Goal: Transaction & Acquisition: Purchase product/service

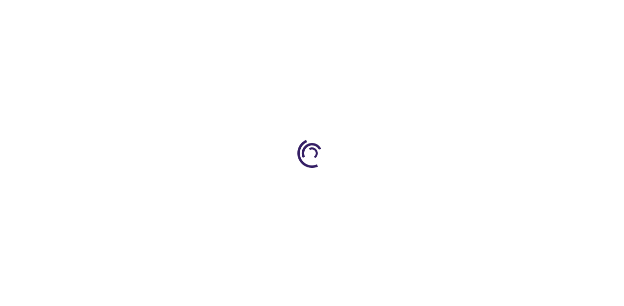
type input "0"
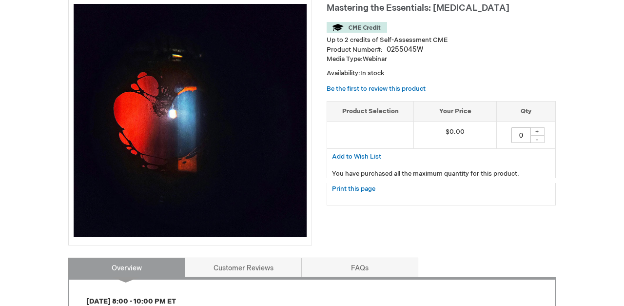
scroll to position [147, 0]
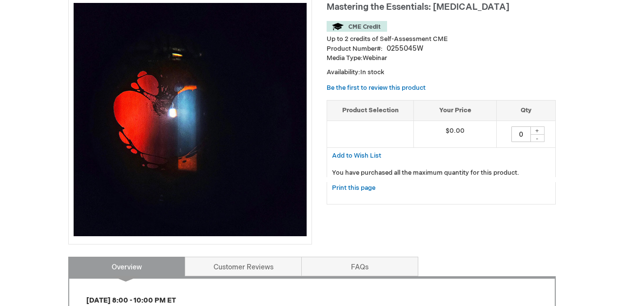
click at [539, 129] on div "+" at bounding box center [537, 130] width 15 height 8
click at [537, 128] on div "+" at bounding box center [537, 130] width 15 height 8
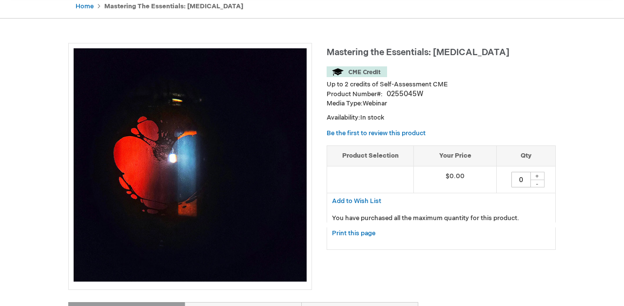
scroll to position [101, 0]
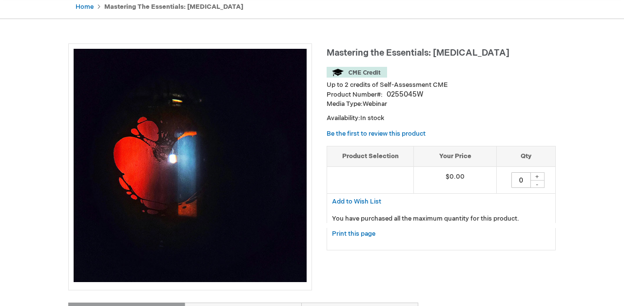
click at [398, 174] on td at bounding box center [370, 179] width 87 height 27
click at [536, 174] on div "+" at bounding box center [537, 176] width 15 height 8
click at [539, 174] on div "+" at bounding box center [537, 176] width 15 height 8
click at [372, 71] on img at bounding box center [357, 72] width 60 height 11
click at [398, 55] on span "Mastering the Essentials: [MEDICAL_DATA]" at bounding box center [418, 53] width 183 height 10
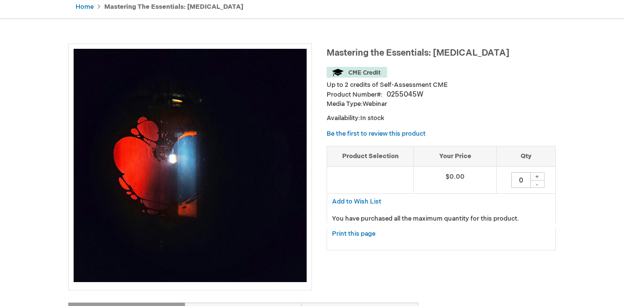
click at [400, 96] on div "0255045W" at bounding box center [405, 95] width 37 height 10
click at [380, 116] on span "In stock" at bounding box center [372, 118] width 24 height 8
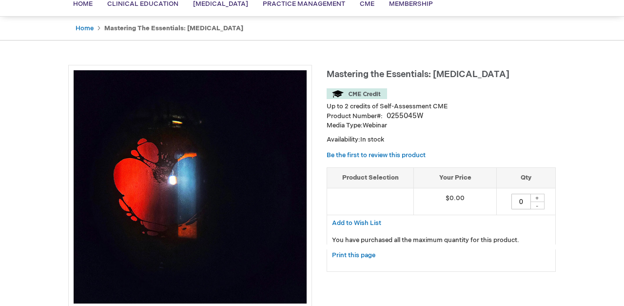
scroll to position [81, 0]
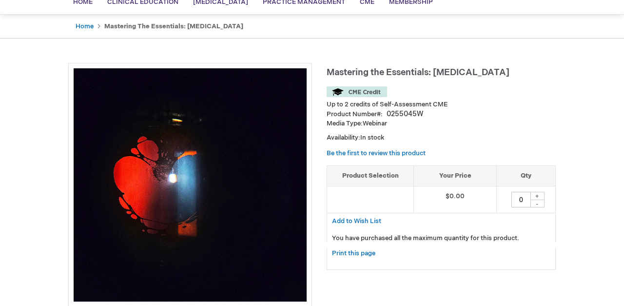
click at [392, 192] on td at bounding box center [370, 199] width 87 height 27
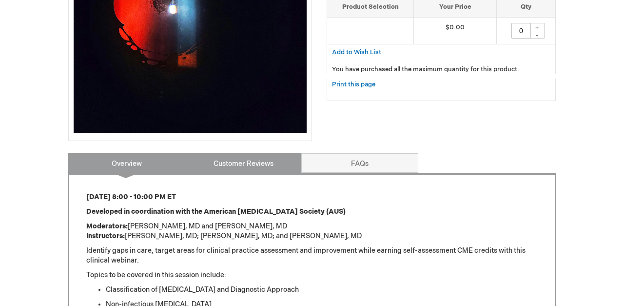
click at [265, 157] on link "Customer Reviews" at bounding box center [243, 162] width 117 height 19
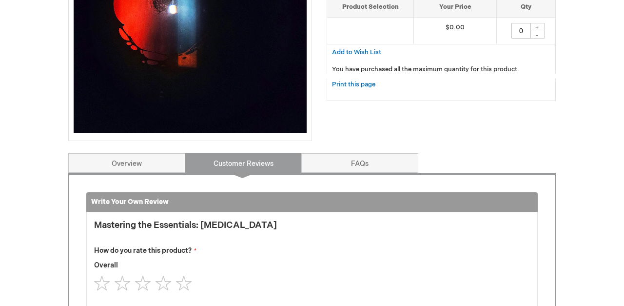
scroll to position [403, 0]
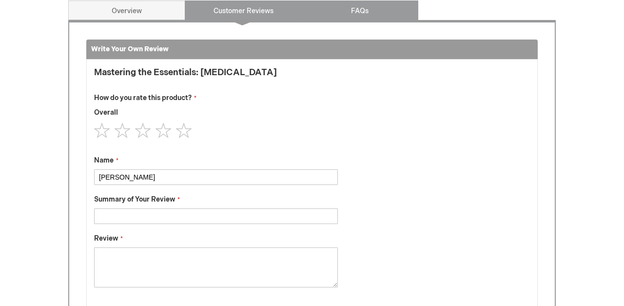
click at [357, 8] on link "FAQs" at bounding box center [359, 9] width 117 height 19
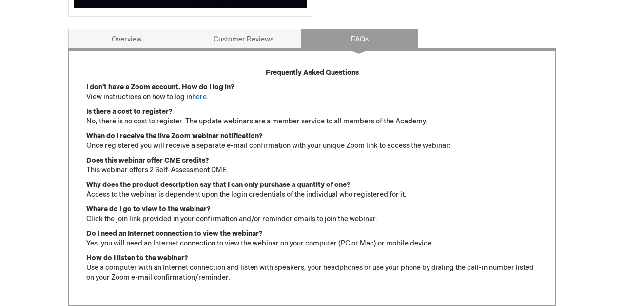
scroll to position [270, 0]
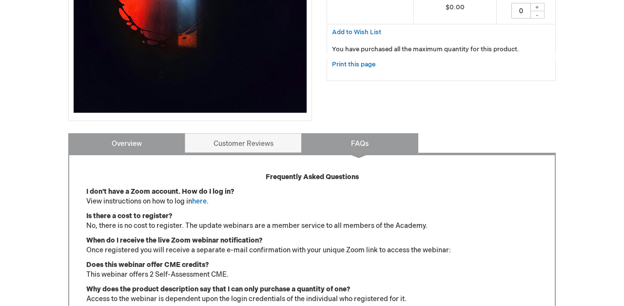
click at [123, 138] on link "Overview" at bounding box center [126, 142] width 117 height 19
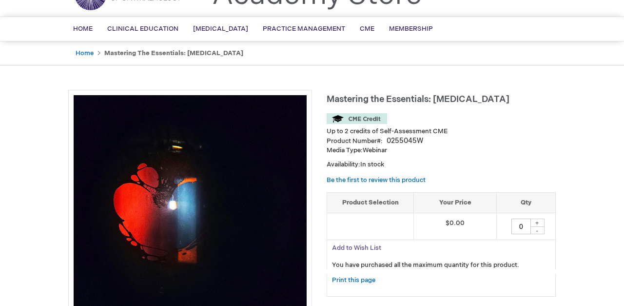
scroll to position [35, 0]
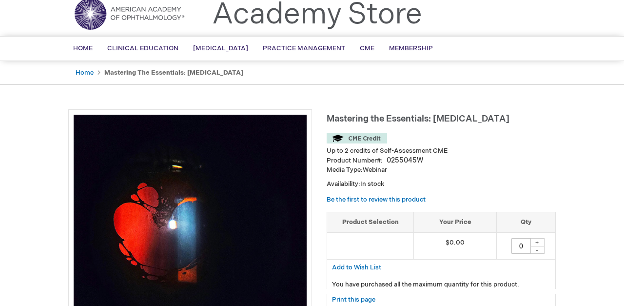
click at [384, 117] on span "Mastering the Essentials: [MEDICAL_DATA]" at bounding box center [418, 119] width 183 height 10
click at [368, 120] on span "Mastering the Essentials: [MEDICAL_DATA]" at bounding box center [418, 119] width 183 height 10
click at [432, 123] on span "Mastering the Essentials: [MEDICAL_DATA]" at bounding box center [418, 119] width 183 height 10
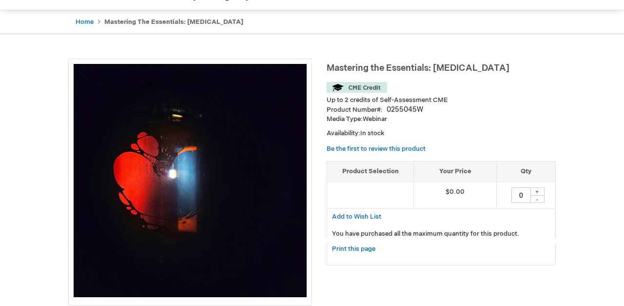
scroll to position [87, 0]
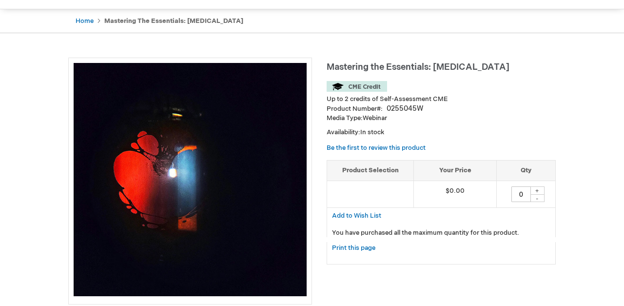
click at [536, 188] on div "+" at bounding box center [537, 190] width 15 height 8
click at [374, 212] on span "Add to Wish List" at bounding box center [356, 216] width 49 height 8
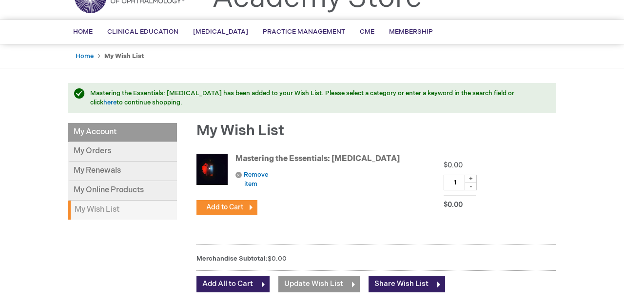
scroll to position [56, 0]
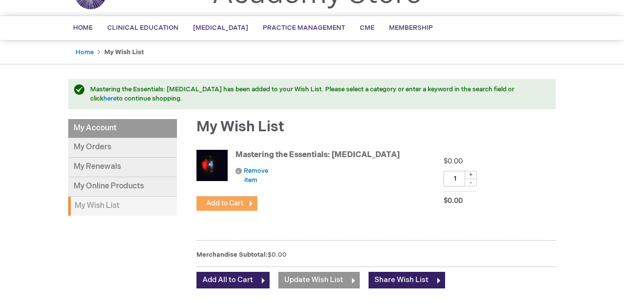
click at [242, 201] on span "Add to Cart" at bounding box center [224, 203] width 37 height 8
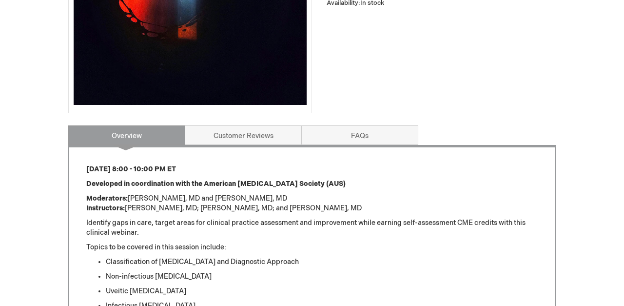
scroll to position [298, 0]
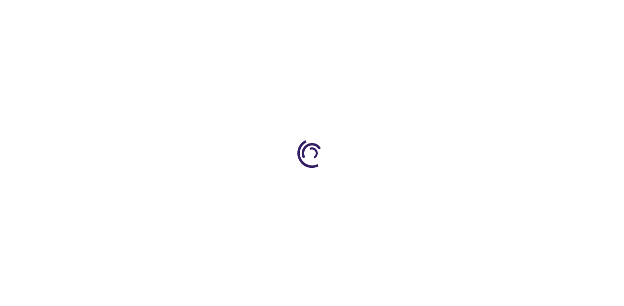
type input "0"
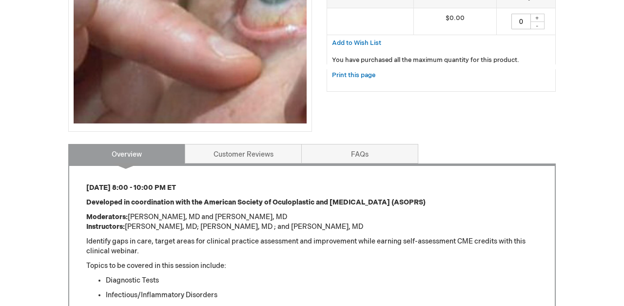
scroll to position [267, 0]
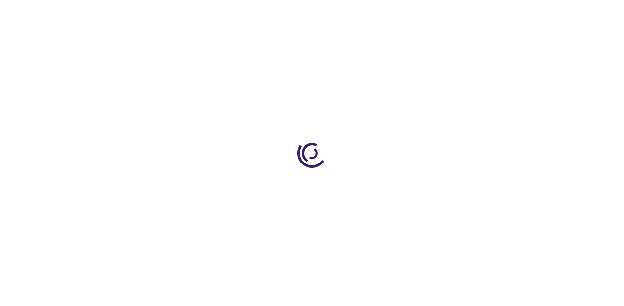
type input "0"
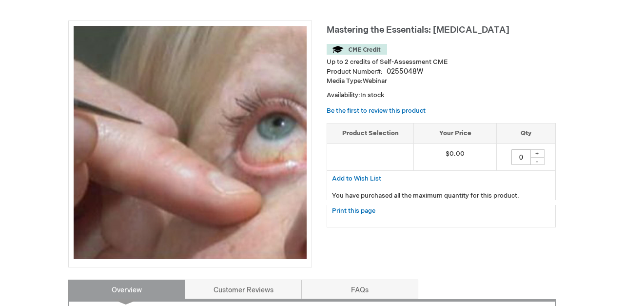
scroll to position [141, 0]
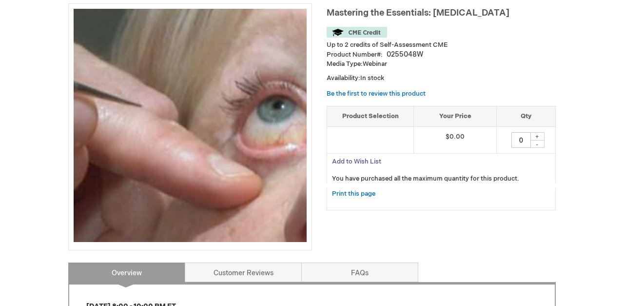
click at [372, 159] on span "Add to Wish List" at bounding box center [356, 161] width 49 height 8
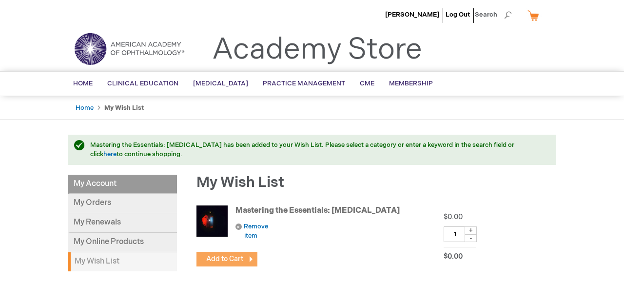
click at [242, 256] on span "Add to Cart" at bounding box center [224, 258] width 37 height 8
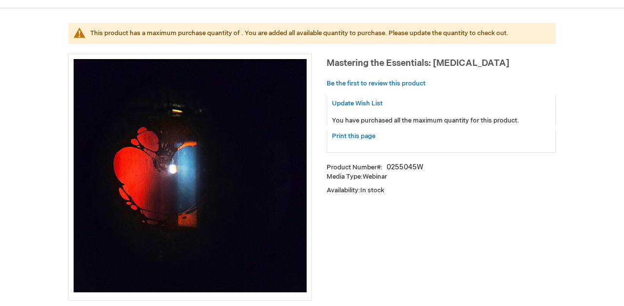
scroll to position [117, 0]
